Goal: Find specific page/section: Find specific page/section

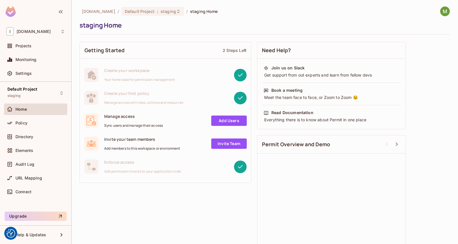
click at [48, 115] on div "Home" at bounding box center [35, 110] width 63 height 14
click at [45, 123] on div "Policy" at bounding box center [40, 123] width 50 height 5
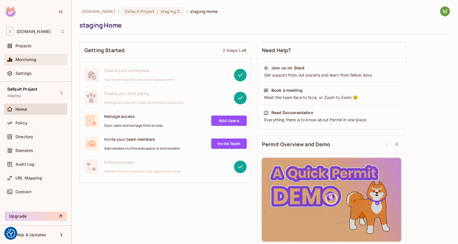
click at [44, 58] on div "Monitoring" at bounding box center [40, 59] width 50 height 5
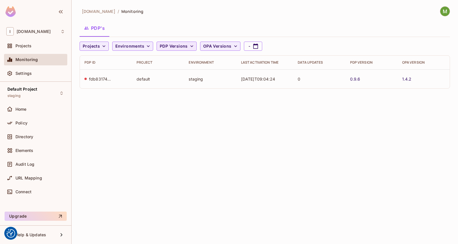
click at [177, 45] on span "PDP Versions" at bounding box center [174, 46] width 28 height 7
click at [174, 42] on div at bounding box center [229, 122] width 458 height 244
click at [188, 74] on td "staging" at bounding box center [210, 78] width 52 height 19
